Goal: Information Seeking & Learning: Check status

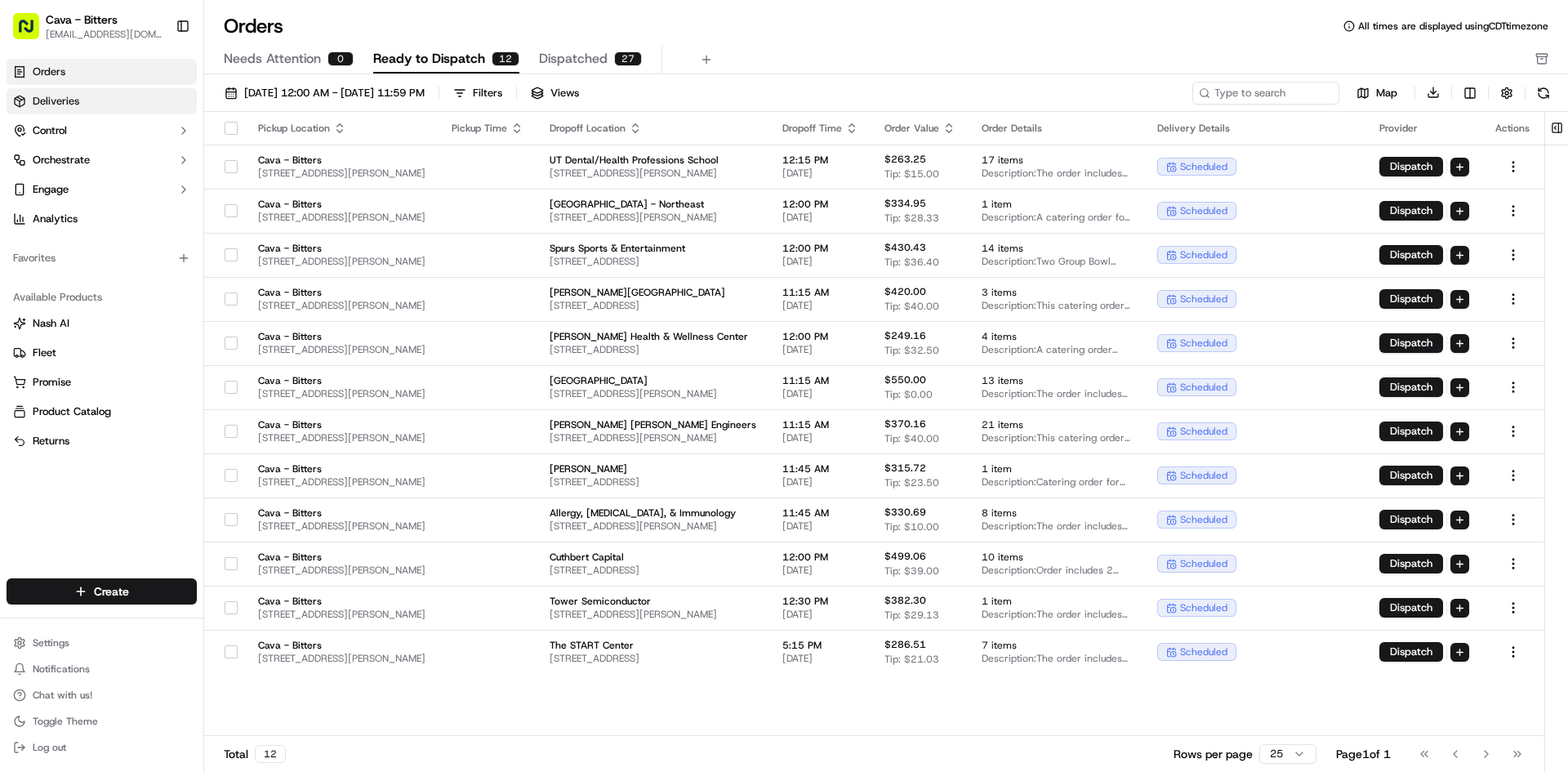
click at [92, 101] on link "Deliveries" at bounding box center [101, 101] width 190 height 26
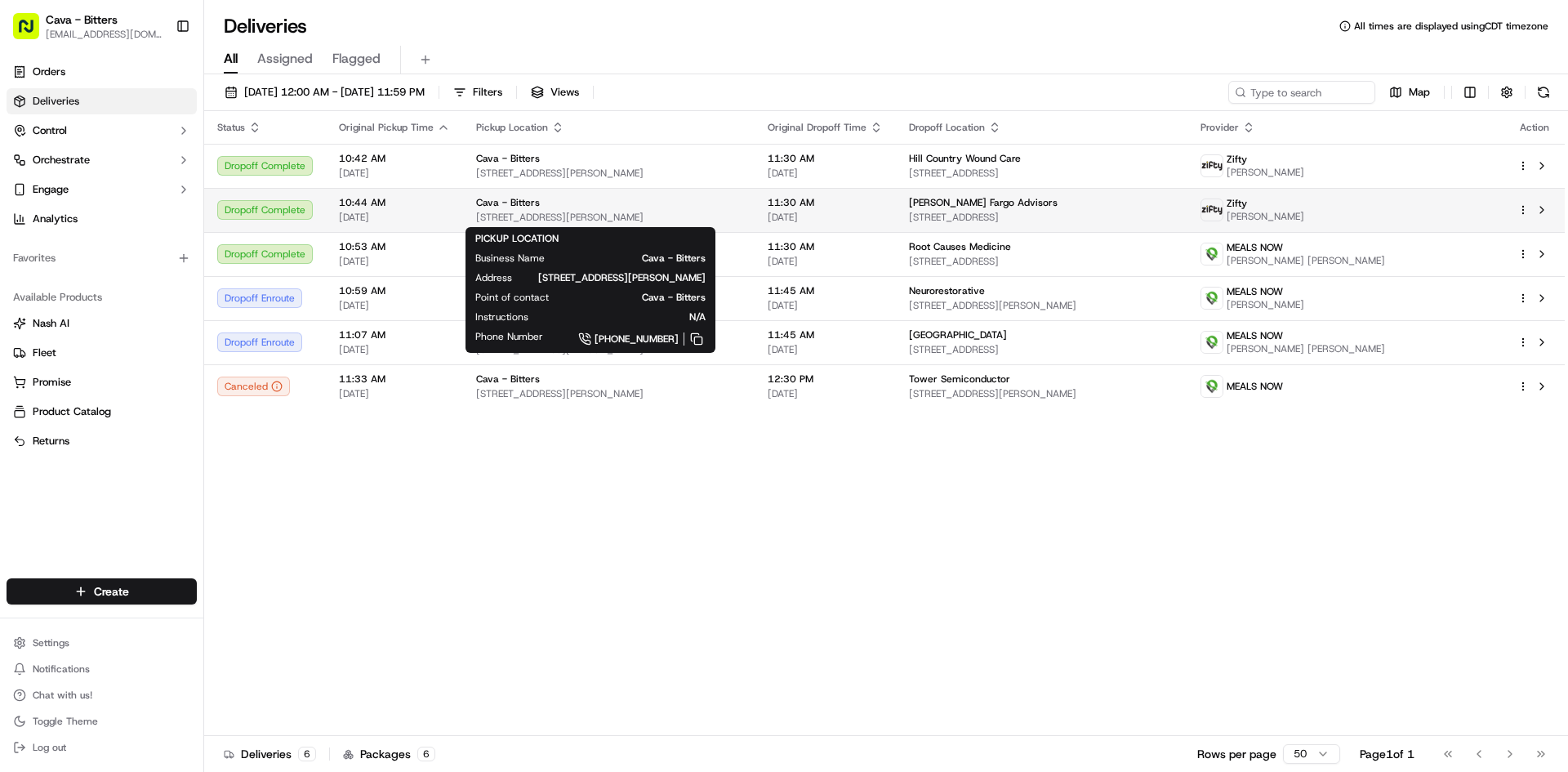
click at [741, 213] on span "[STREET_ADDRESS][PERSON_NAME]" at bounding box center [608, 218] width 266 height 13
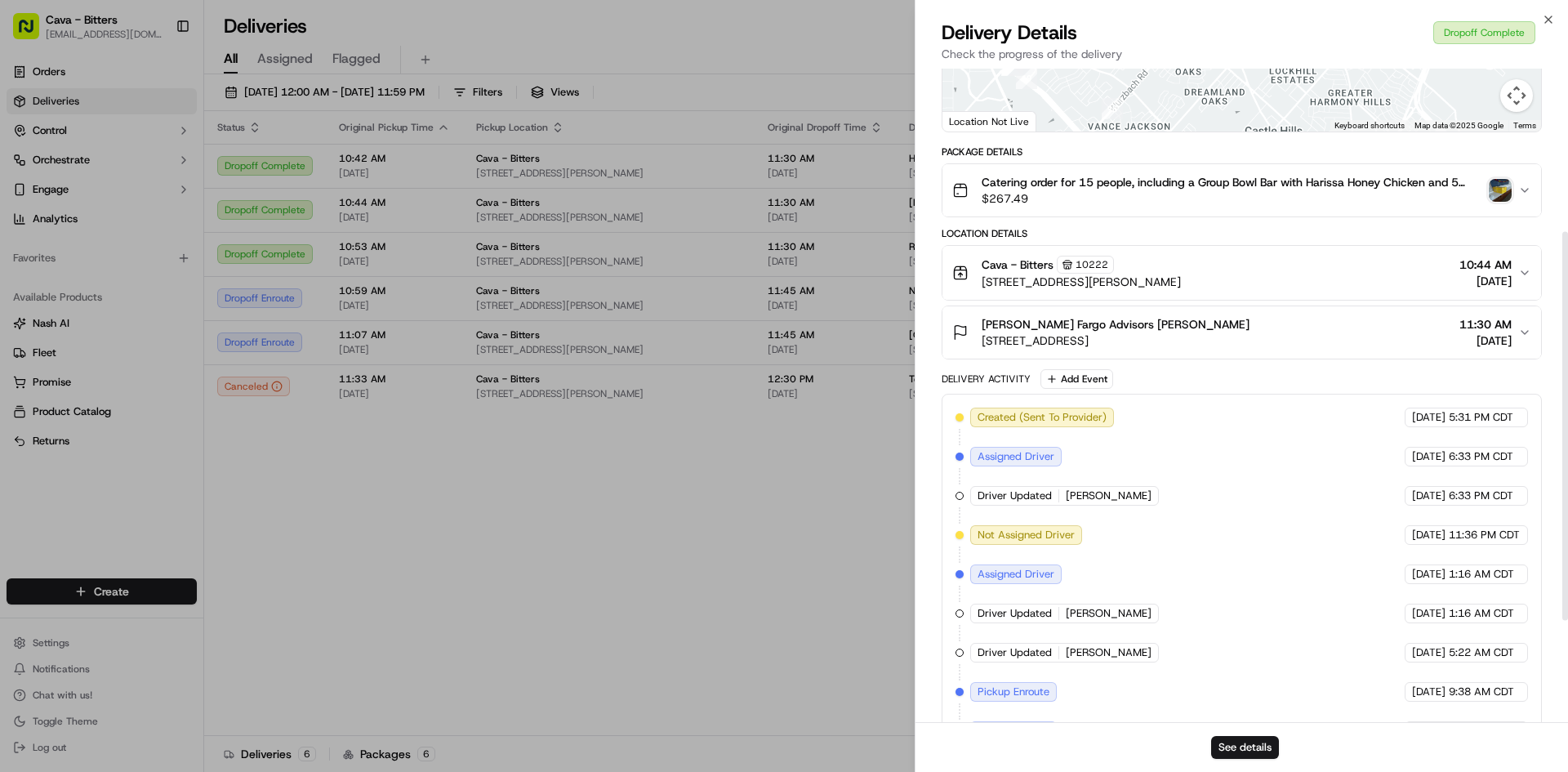
scroll to position [444, 0]
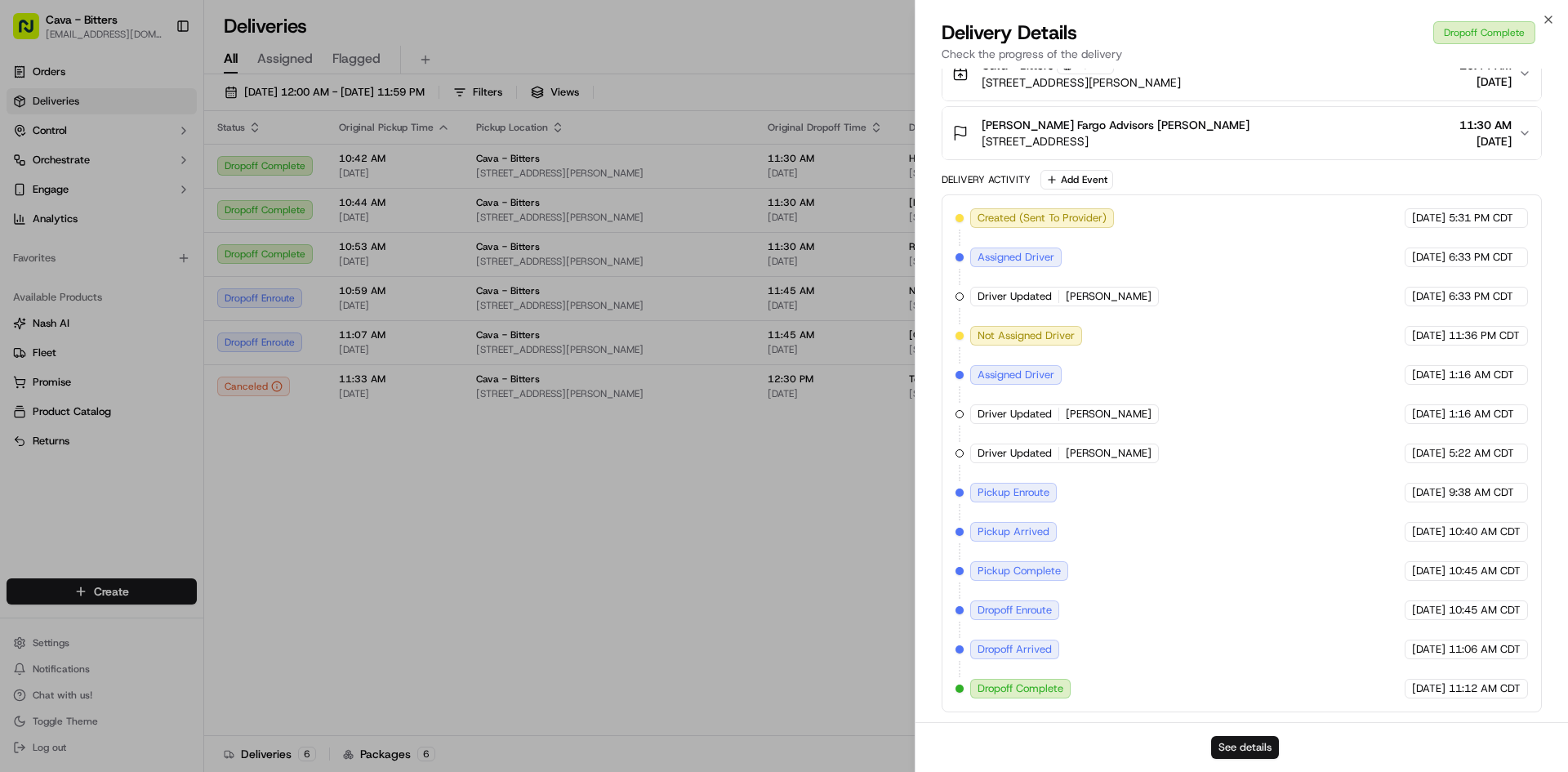
click at [1270, 751] on button "See details" at bounding box center [1244, 747] width 68 height 23
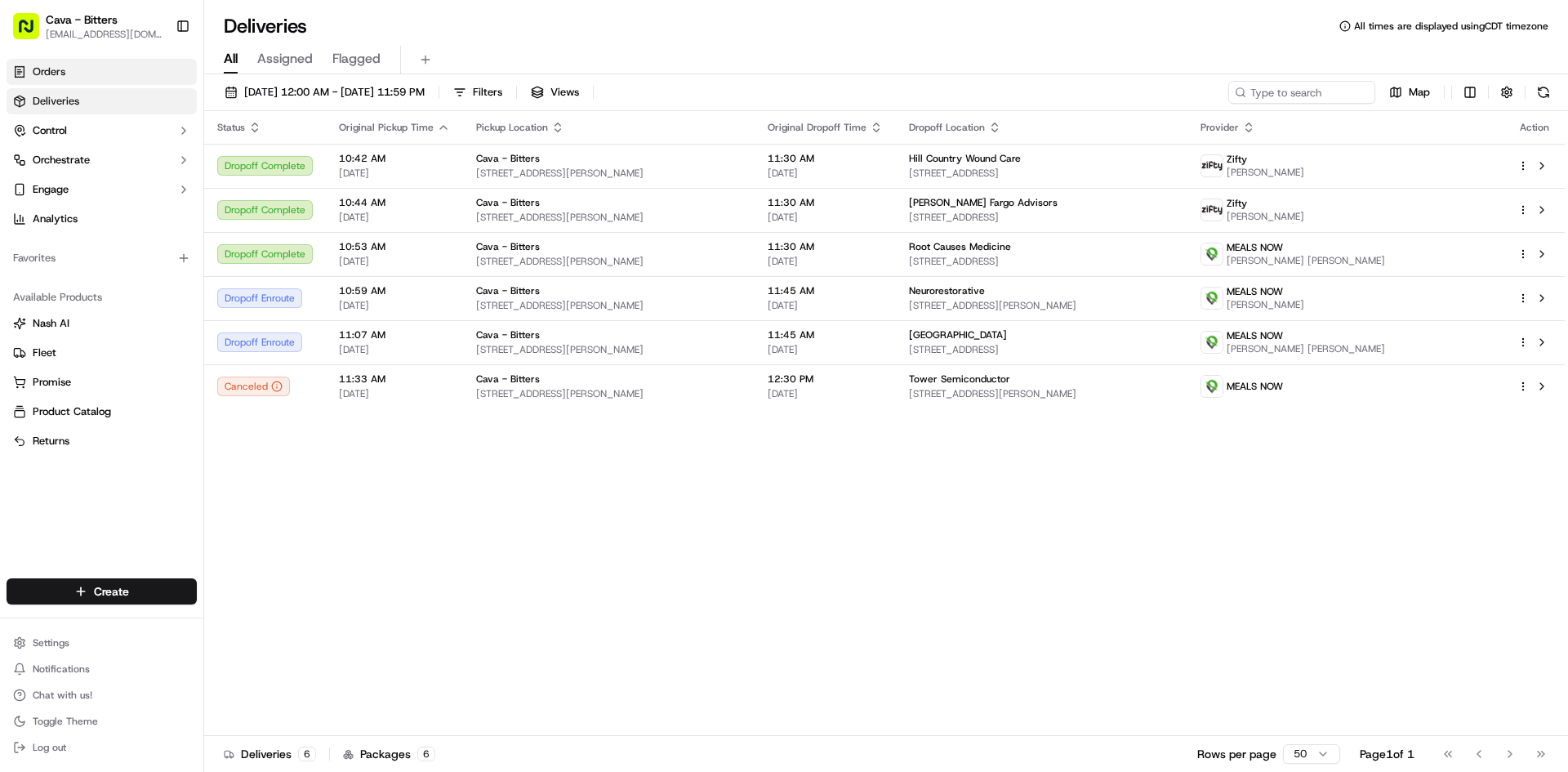
click at [67, 71] on link "Orders" at bounding box center [101, 72] width 190 height 26
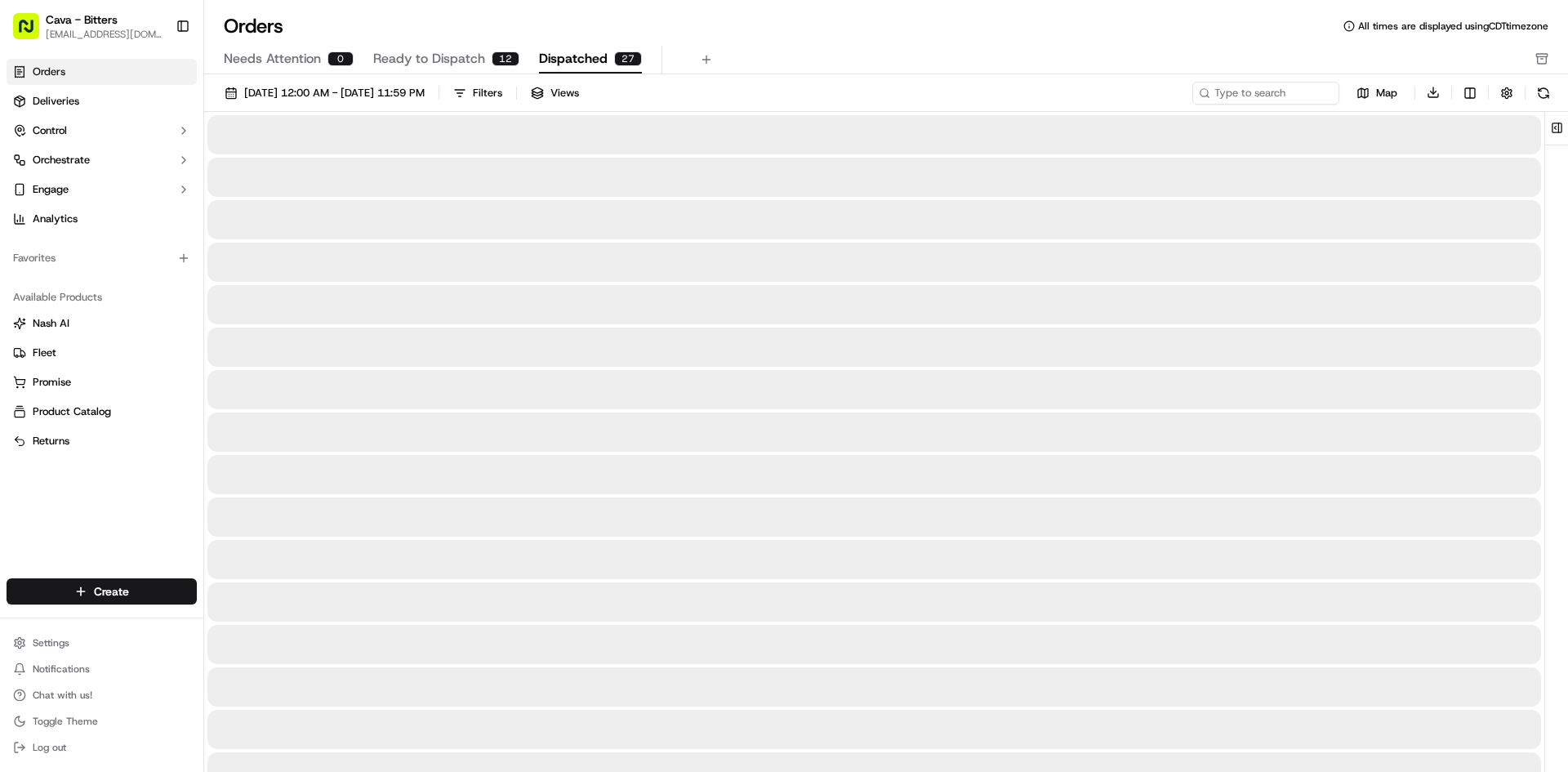
click at [563, 59] on span "Dispatched" at bounding box center [573, 59] width 69 height 20
click at [473, 59] on span "Ready to Dispatch" at bounding box center [429, 59] width 112 height 20
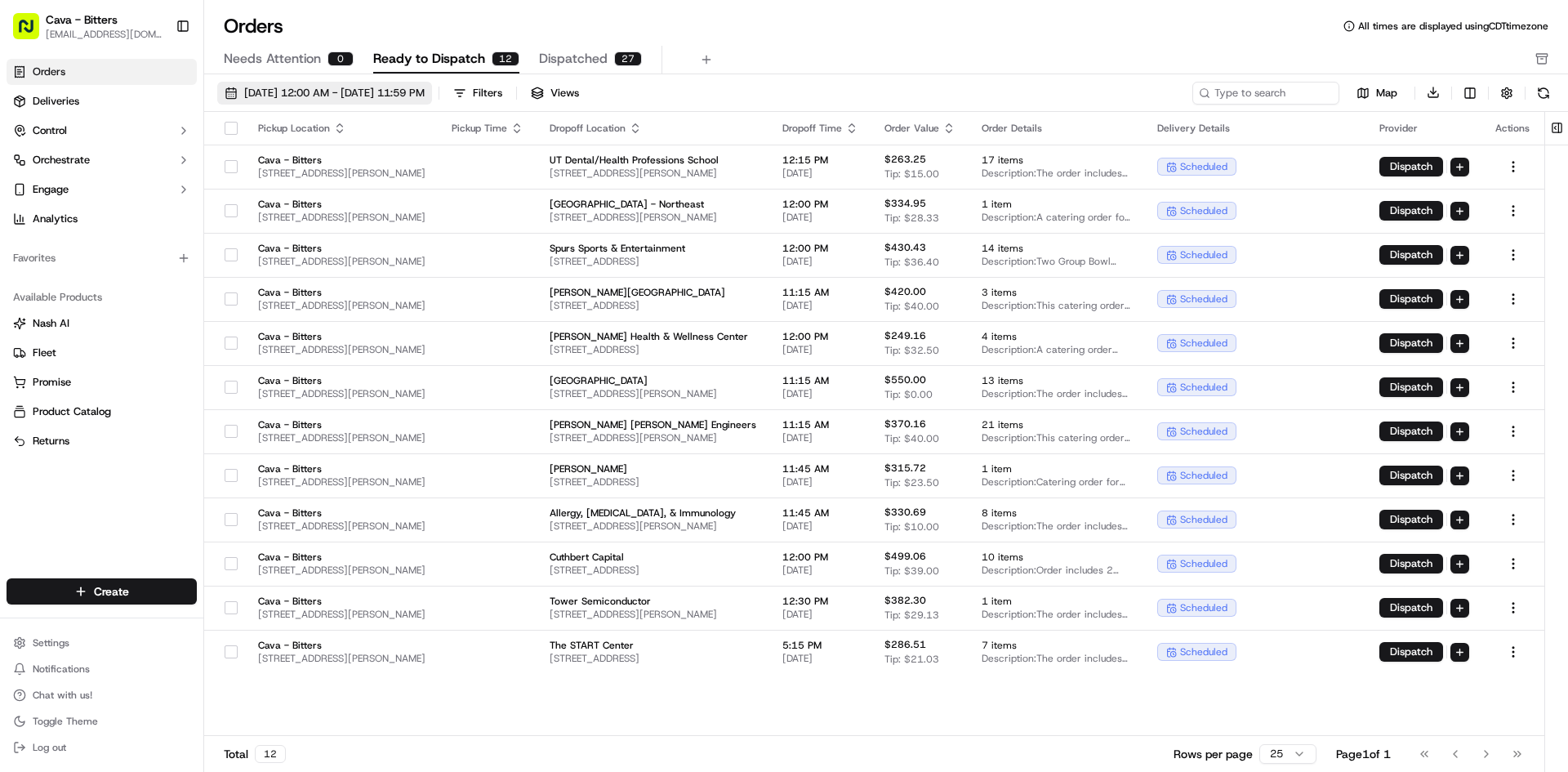
click at [327, 100] on span "[DATE] 12:00 AM - [DATE] 11:59 PM" at bounding box center [334, 93] width 181 height 15
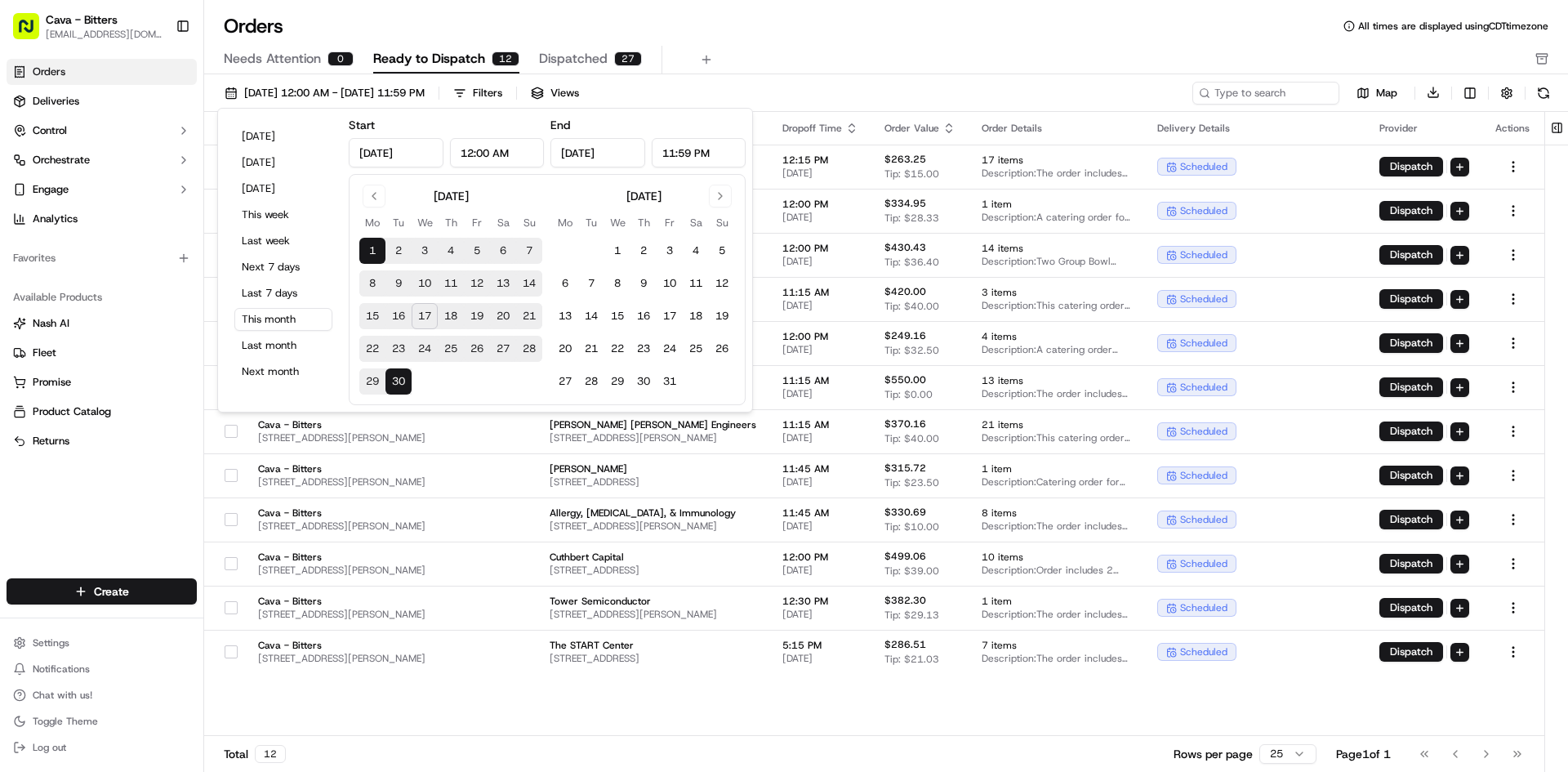
click at [455, 307] on button "18" at bounding box center [450, 316] width 26 height 26
type input "[DATE]"
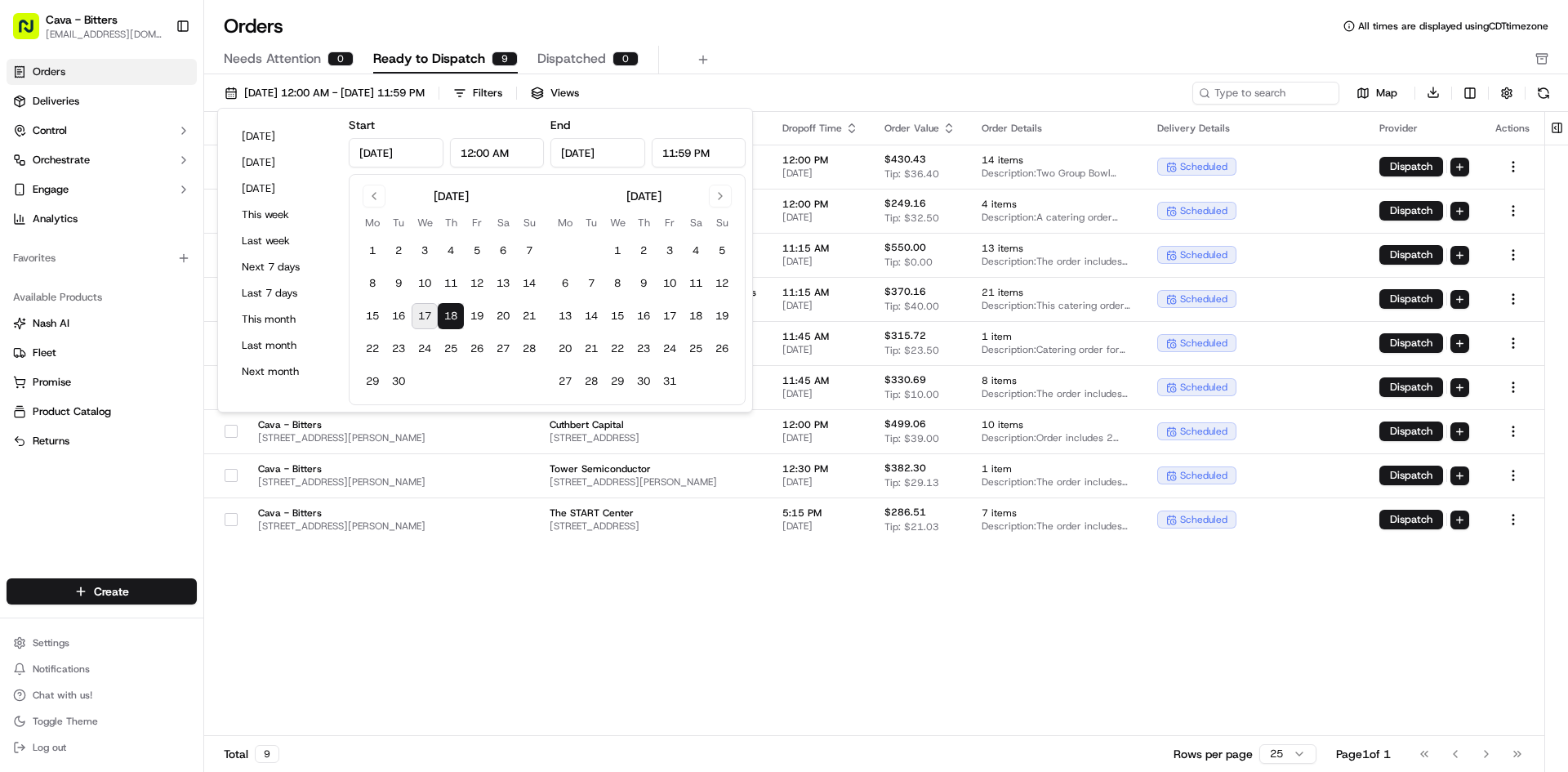
click at [1094, 616] on div "Pickup Location Pickup Time Dropoff Location Dropoff Time Order Value Order Det…" at bounding box center [874, 424] width 1340 height 625
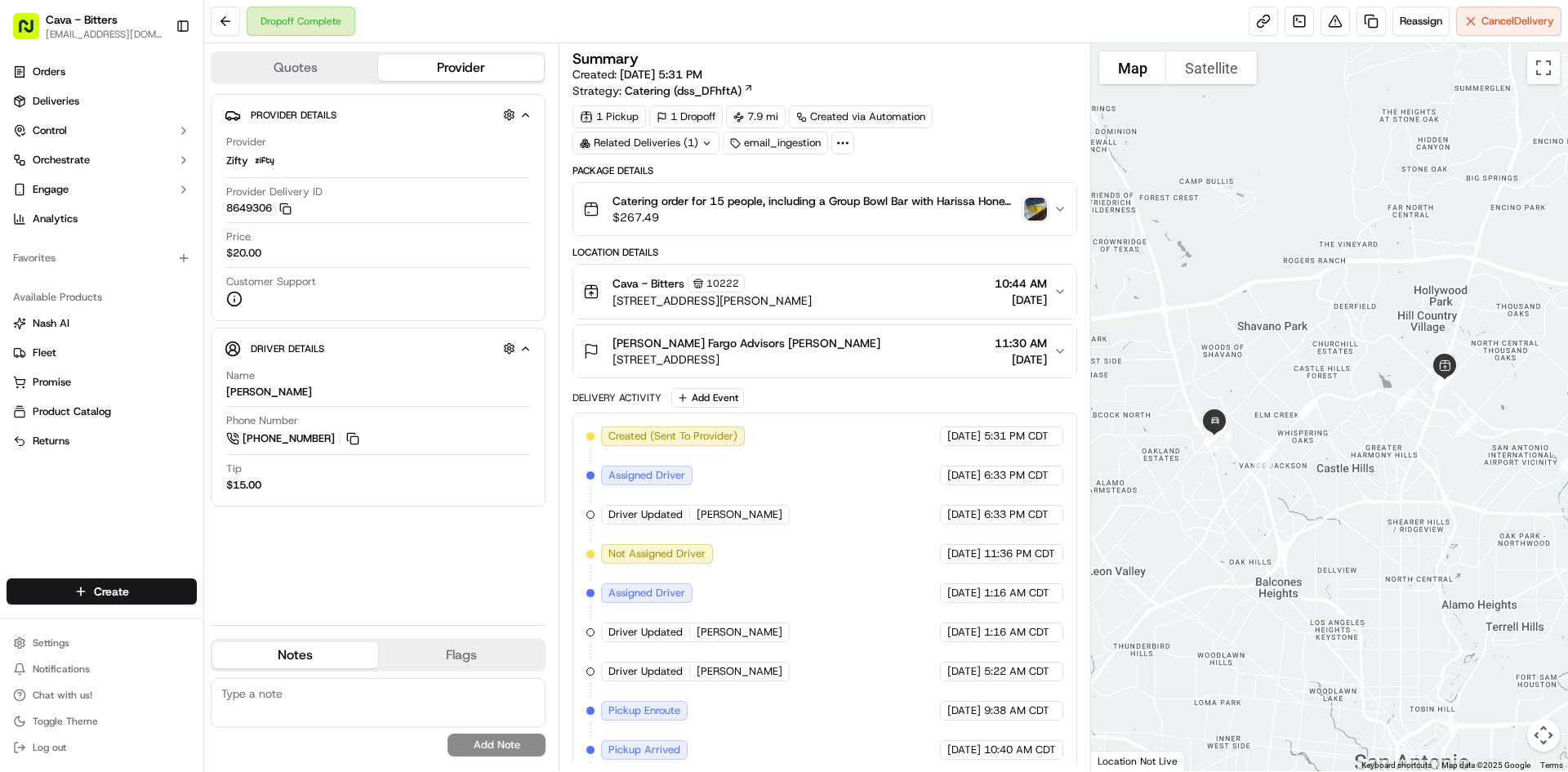
click at [1033, 209] on img "button" at bounding box center [1036, 209] width 23 height 23
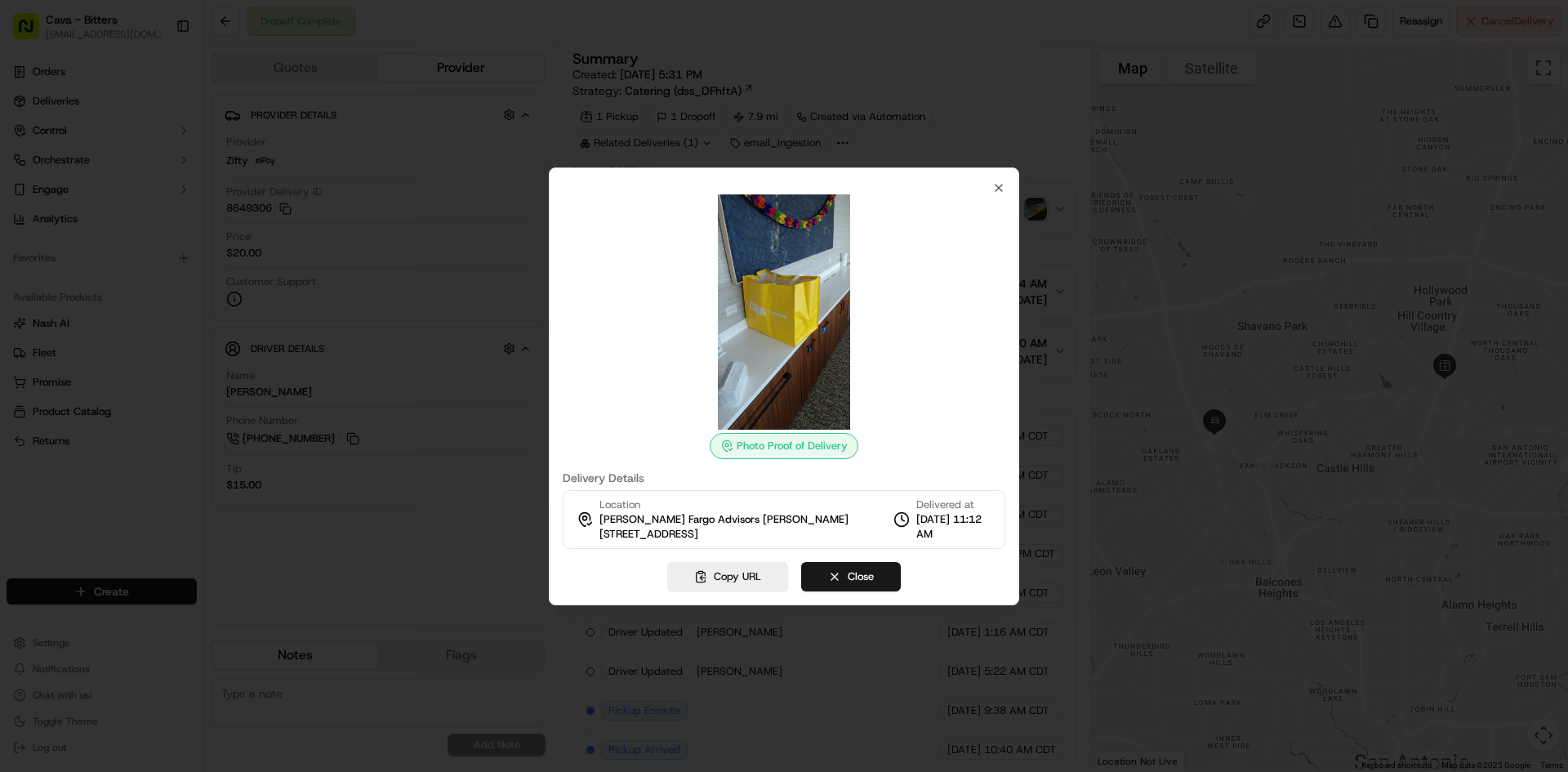
click at [779, 214] on img at bounding box center [784, 312] width 235 height 236
click at [1002, 191] on icon "button" at bounding box center [999, 188] width 7 height 7
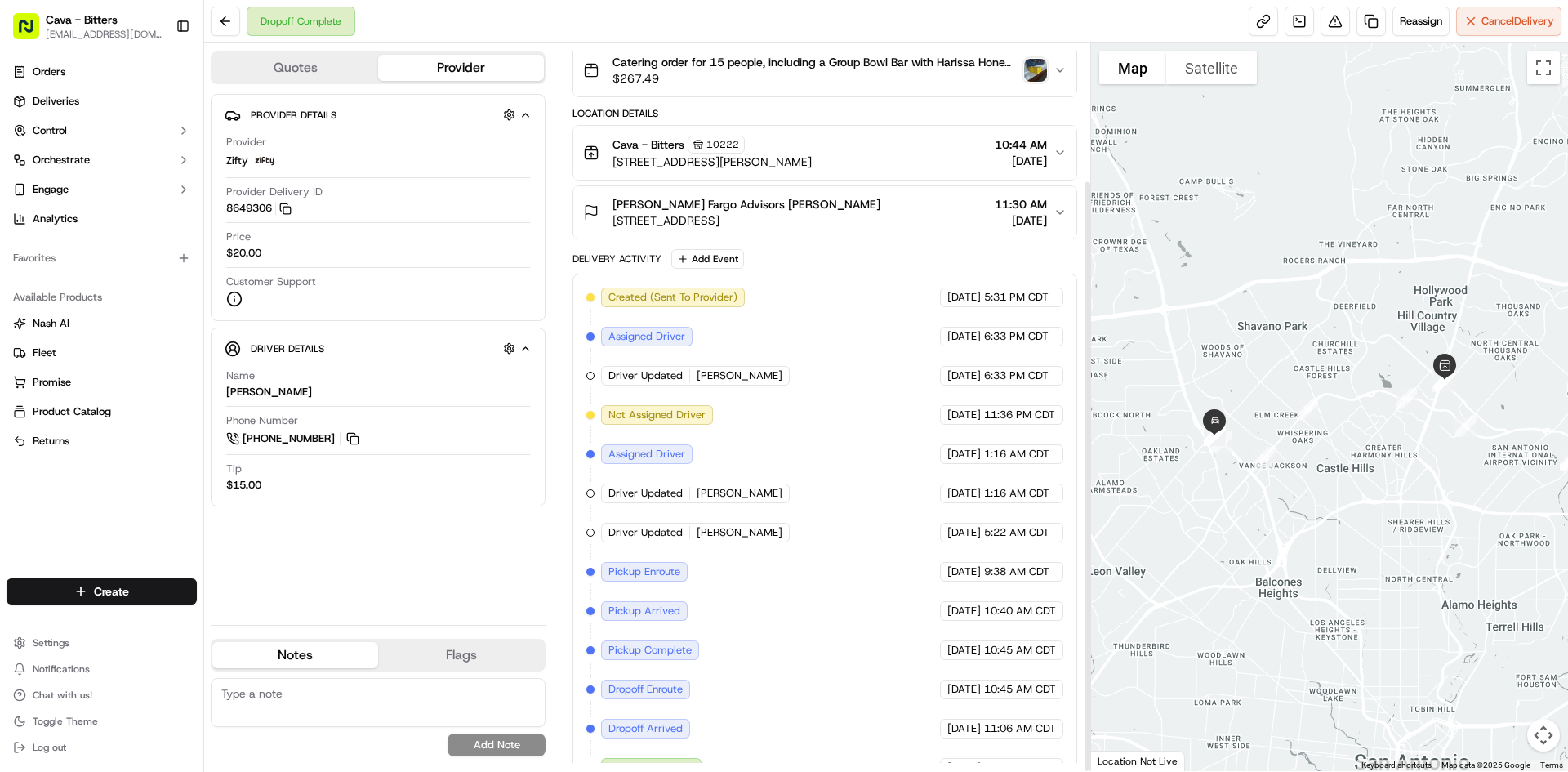
scroll to position [168, 0]
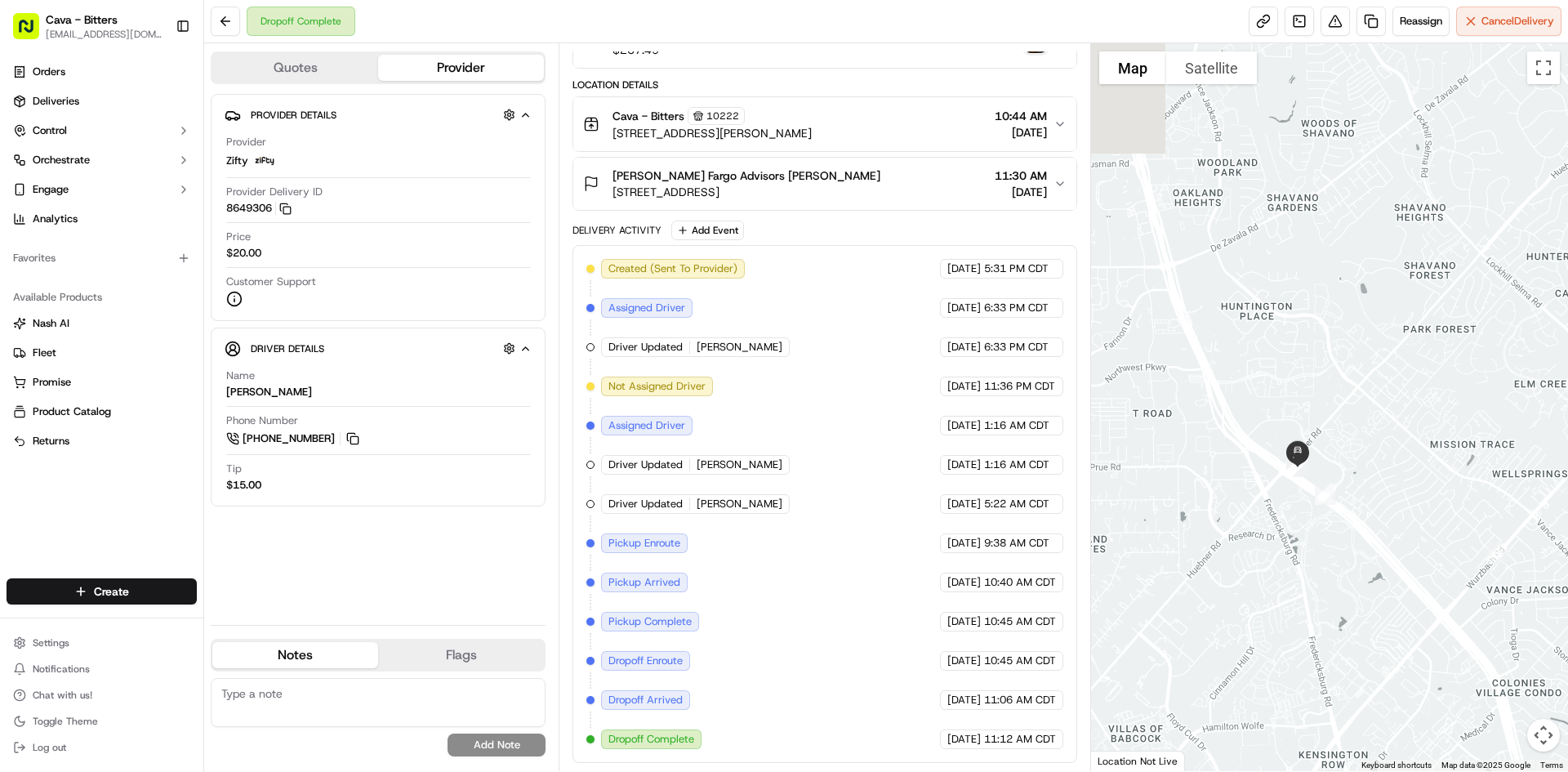
drag, startPoint x: 1160, startPoint y: 514, endPoint x: 1527, endPoint y: 433, distance: 375.8
click at [1527, 433] on div at bounding box center [1330, 407] width 477 height 728
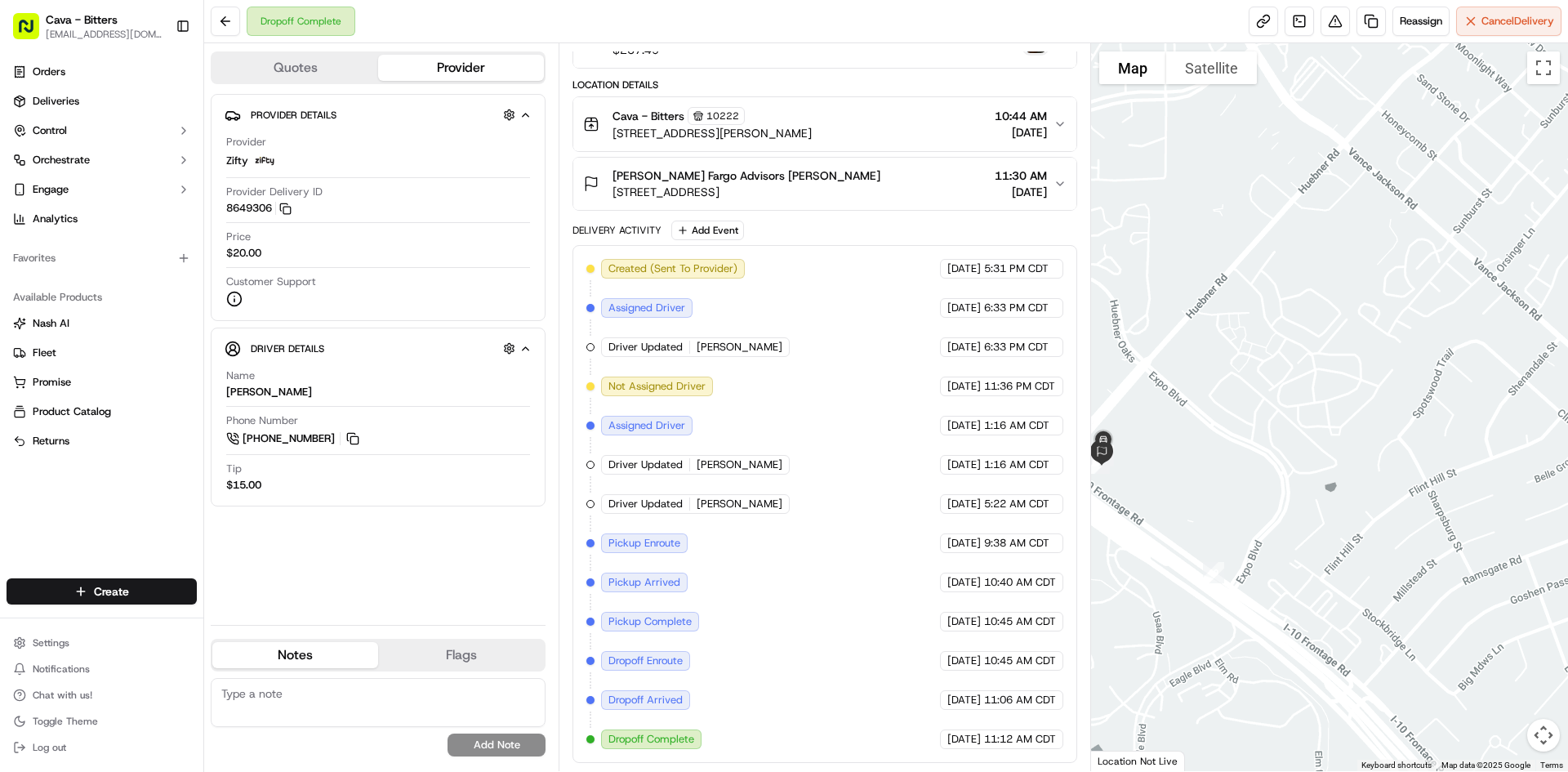
drag, startPoint x: 1150, startPoint y: 503, endPoint x: 1233, endPoint y: 498, distance: 83.2
click at [1232, 499] on div at bounding box center [1330, 407] width 477 height 728
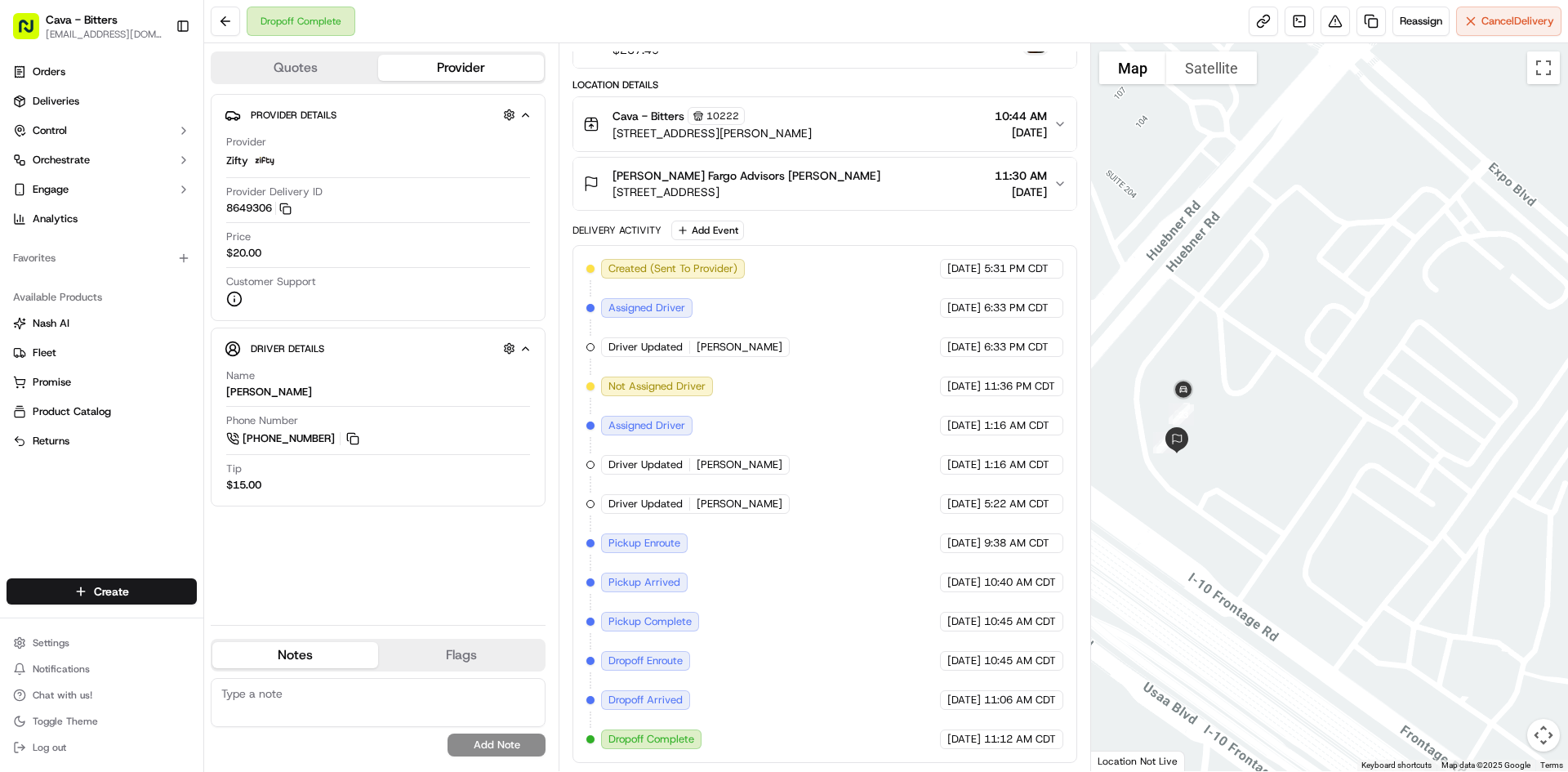
drag, startPoint x: 1208, startPoint y: 407, endPoint x: 1213, endPoint y: 513, distance: 106.1
click at [1213, 513] on div at bounding box center [1330, 407] width 477 height 728
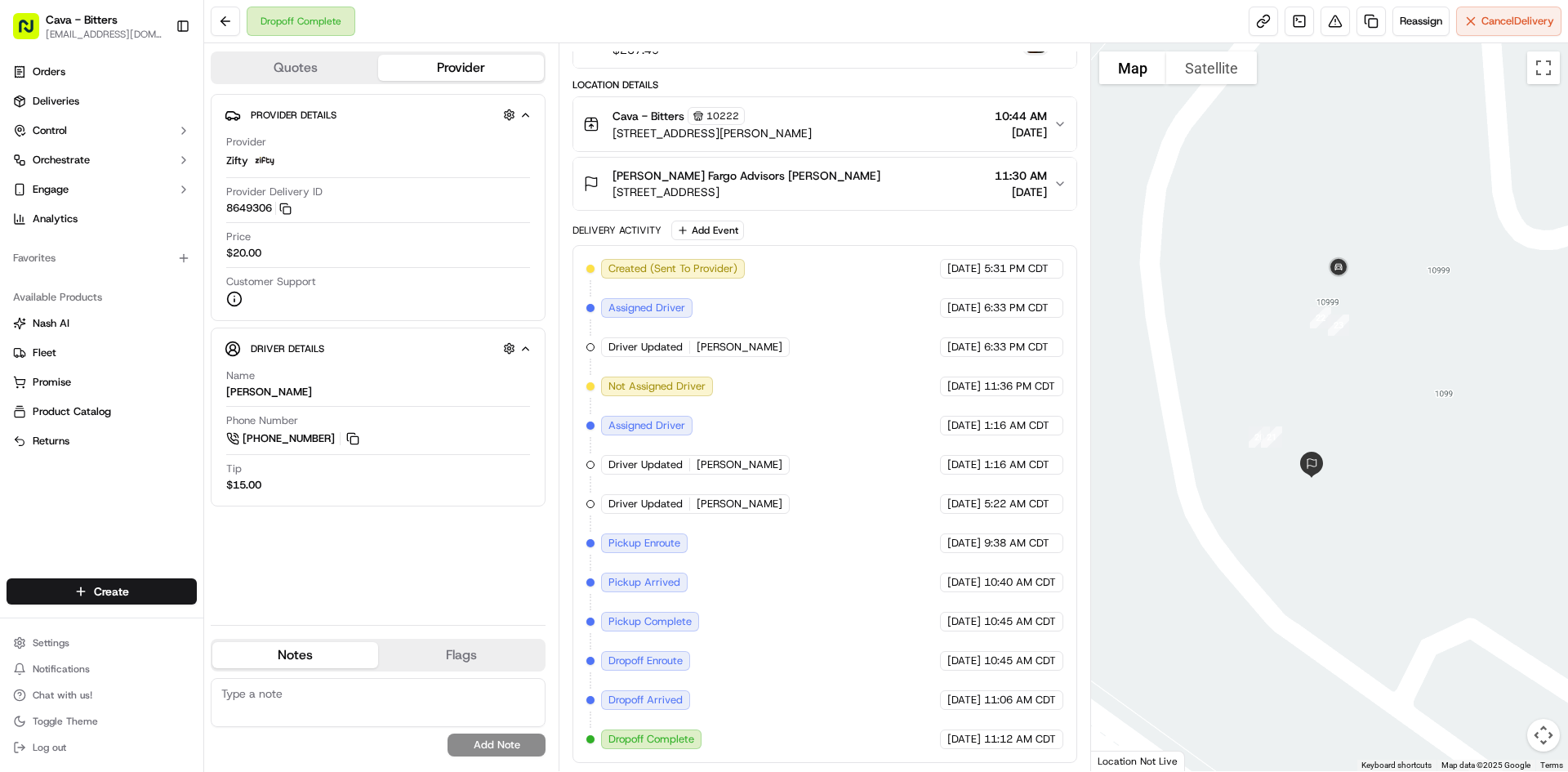
drag, startPoint x: 1201, startPoint y: 535, endPoint x: 1404, endPoint y: 461, distance: 216.1
click at [1404, 461] on div at bounding box center [1330, 407] width 477 height 728
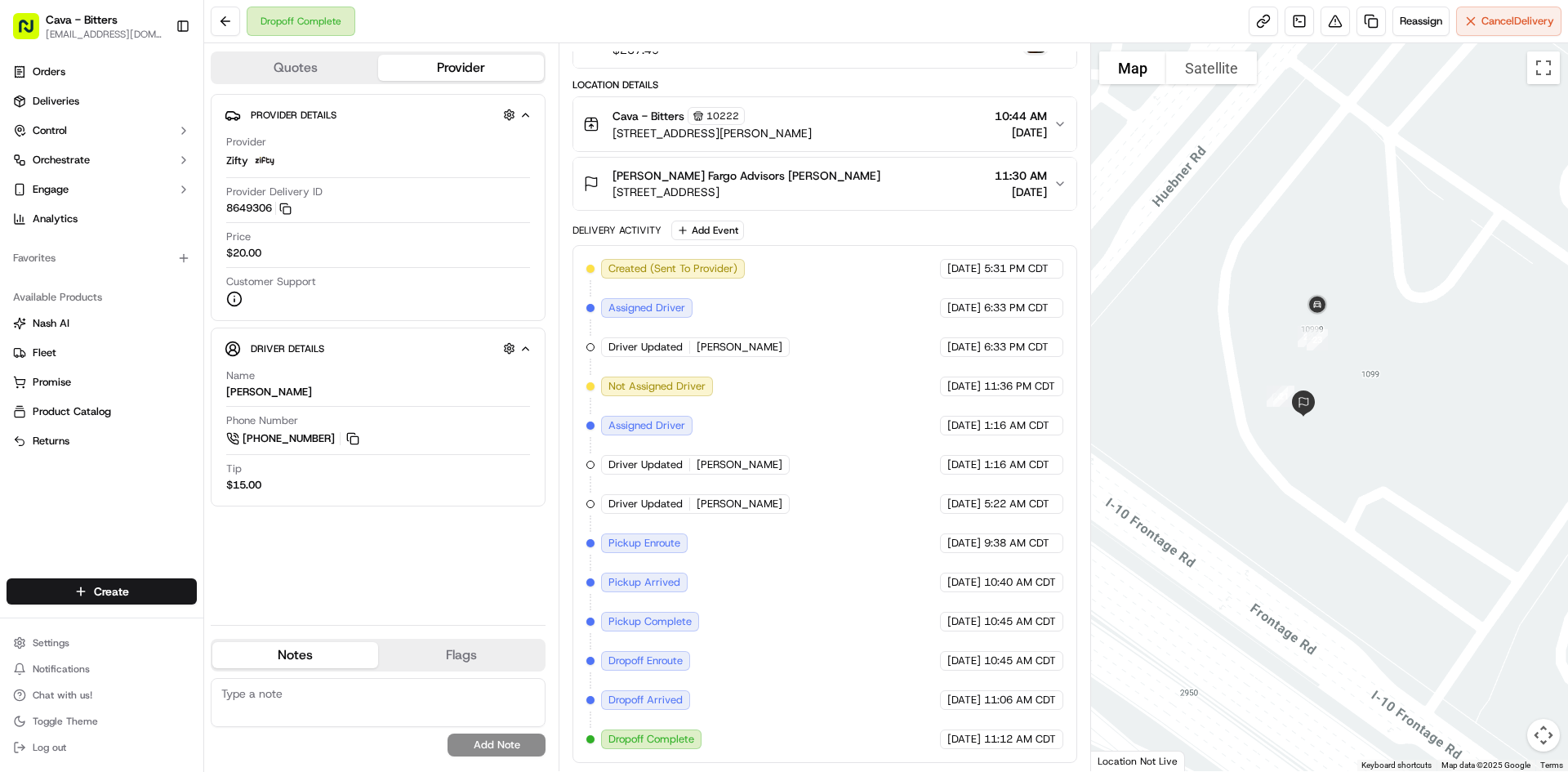
drag, startPoint x: 1385, startPoint y: 471, endPoint x: 1239, endPoint y: 486, distance: 146.8
click at [1247, 486] on div at bounding box center [1330, 407] width 477 height 728
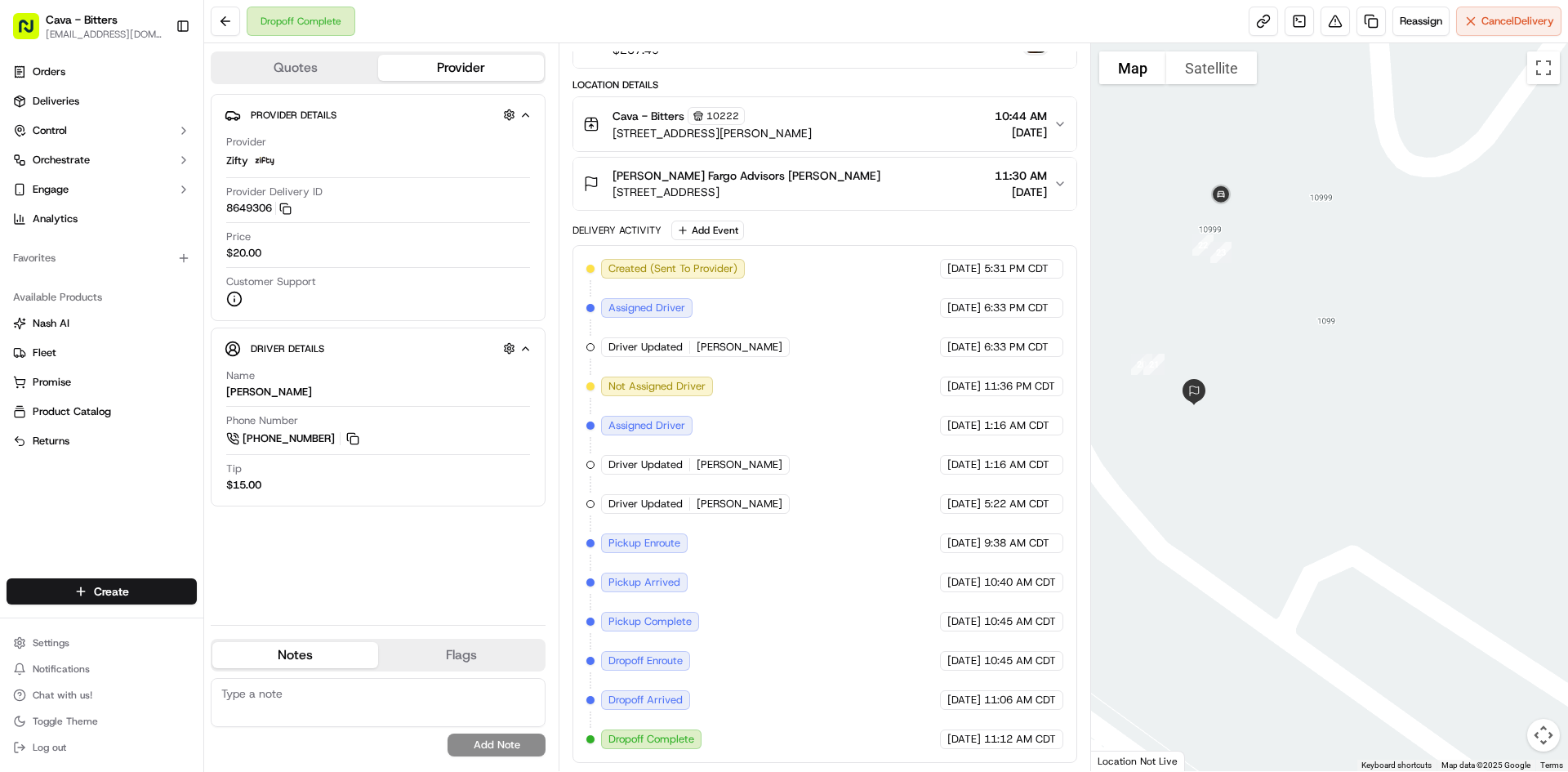
drag, startPoint x: 1216, startPoint y: 405, endPoint x: 1239, endPoint y: 523, distance: 120.2
click at [1239, 523] on div at bounding box center [1330, 407] width 477 height 728
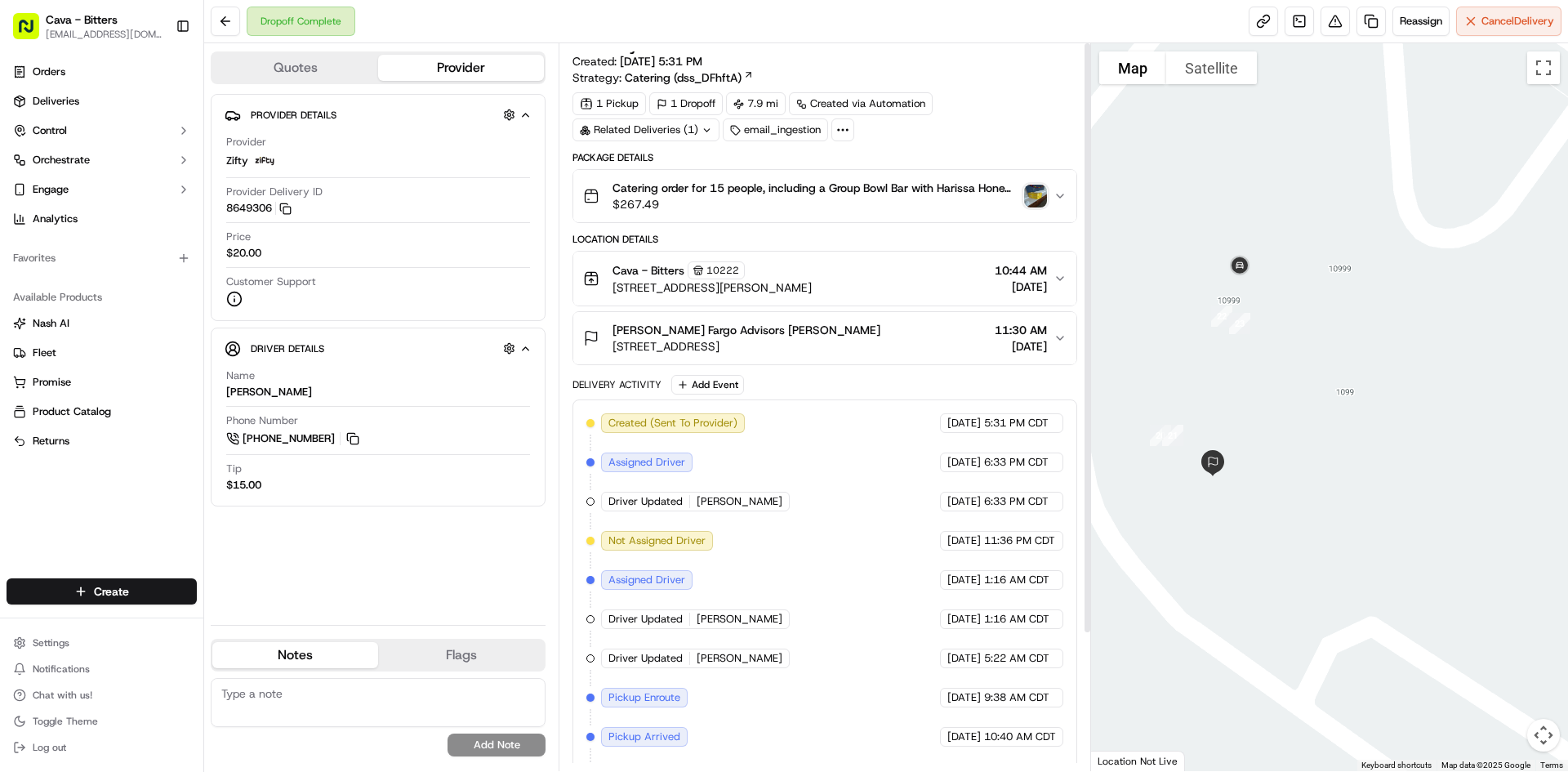
scroll to position [0, 0]
